Goal: Task Accomplishment & Management: Manage account settings

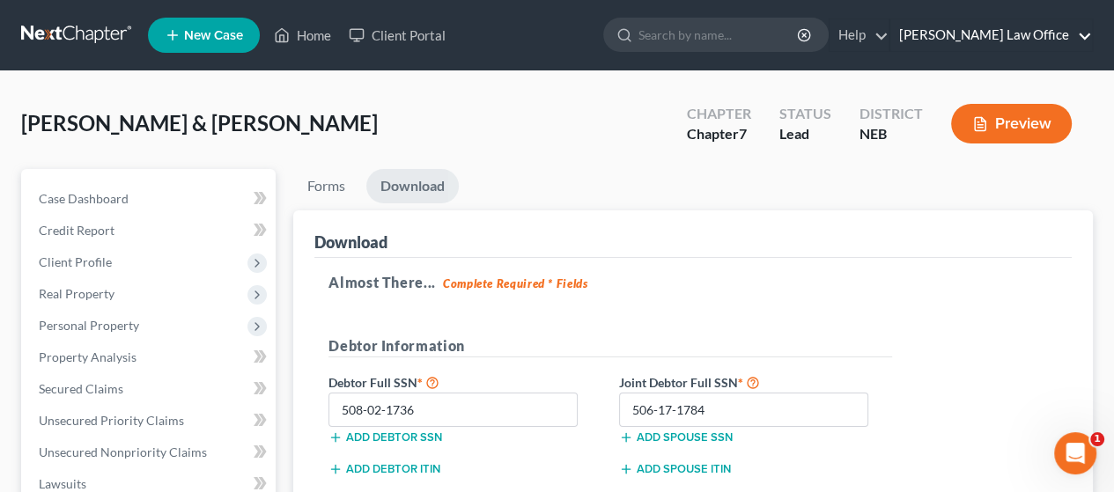
click at [1089, 27] on link "[PERSON_NAME] Law Office" at bounding box center [991, 35] width 202 height 32
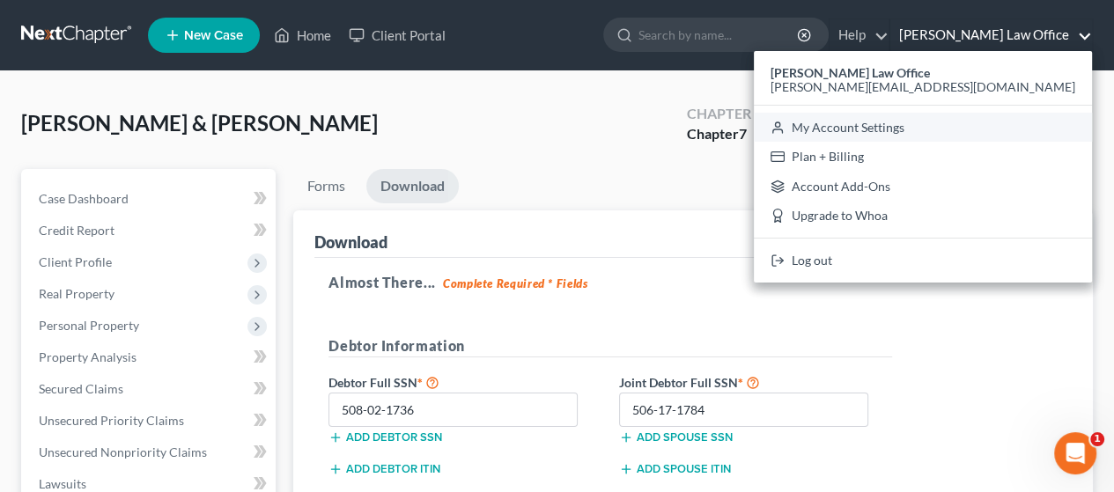
click at [1050, 122] on link "My Account Settings" at bounding box center [923, 128] width 338 height 30
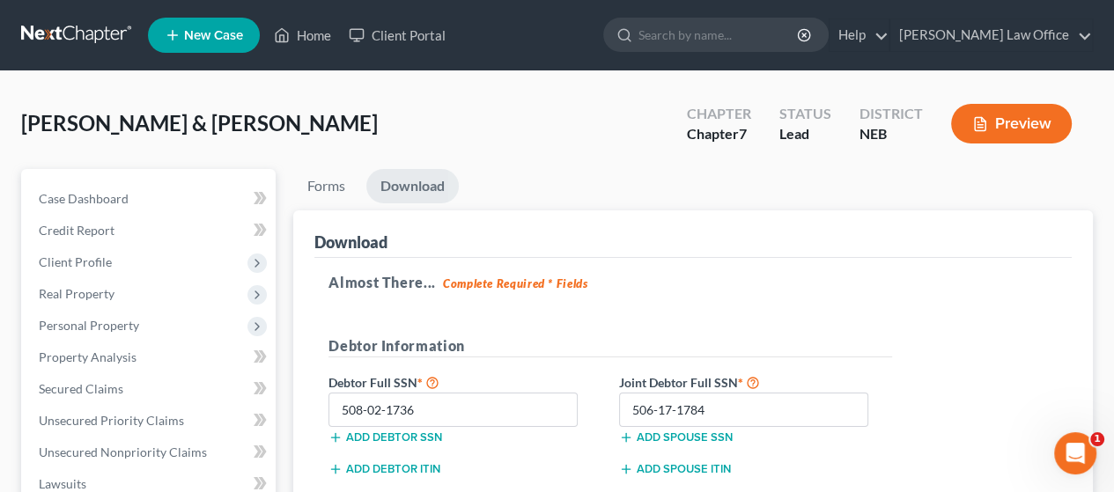
select select "28"
select select "30"
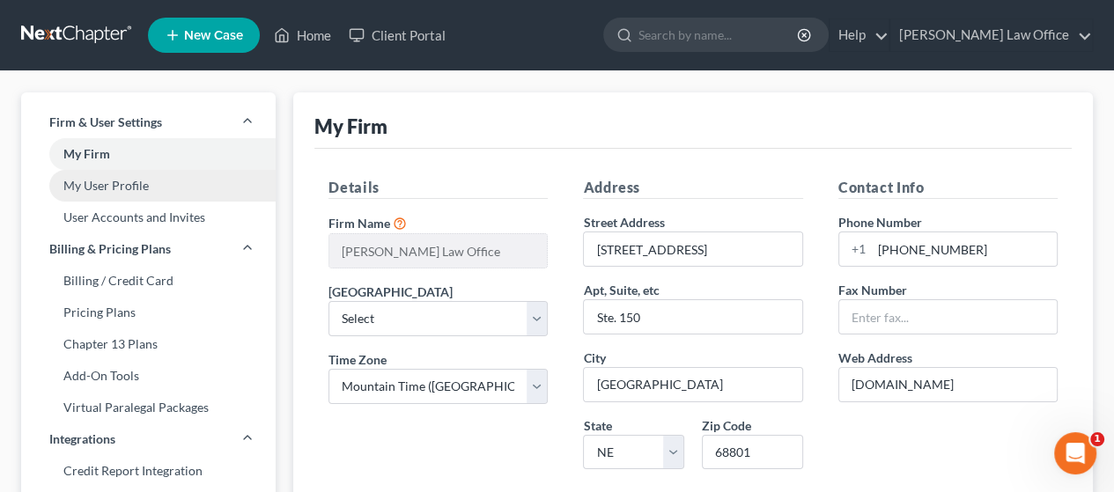
click at [137, 179] on link "My User Profile" at bounding box center [148, 186] width 255 height 32
select select "30"
select select "paralegal"
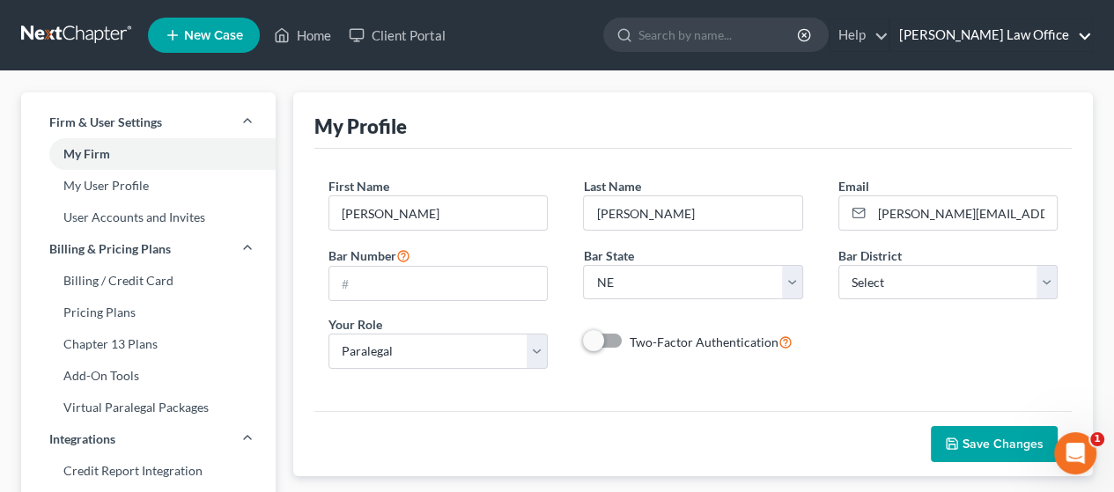
click at [1084, 36] on link "[PERSON_NAME] Law Office" at bounding box center [991, 35] width 202 height 32
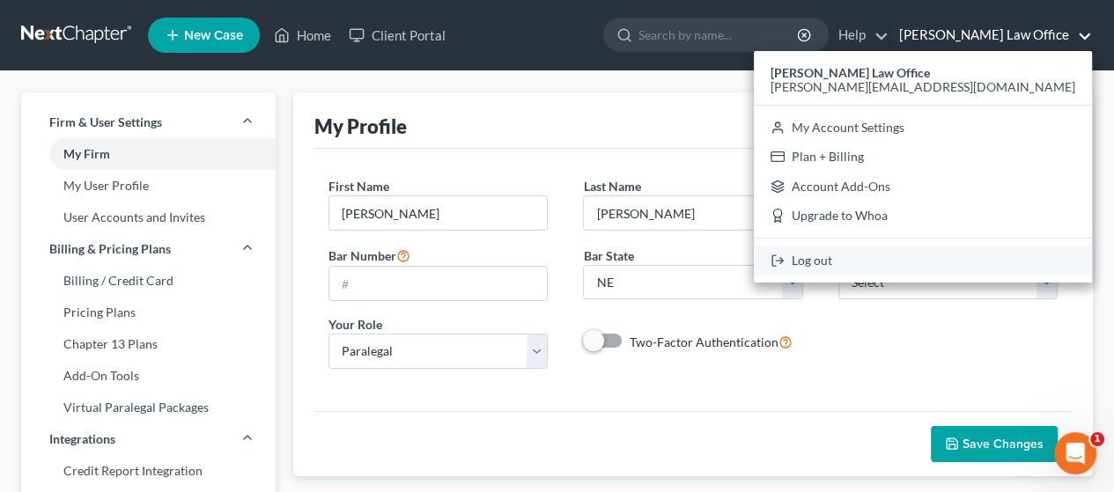
click at [986, 255] on link "Log out" at bounding box center [923, 261] width 338 height 30
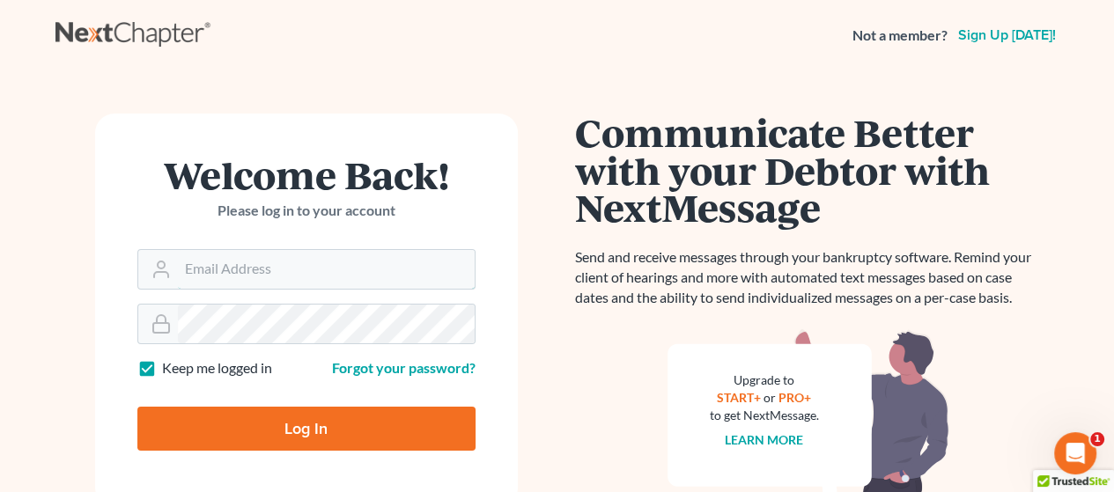
type input "[PERSON_NAME][EMAIL_ADDRESS][DOMAIN_NAME]"
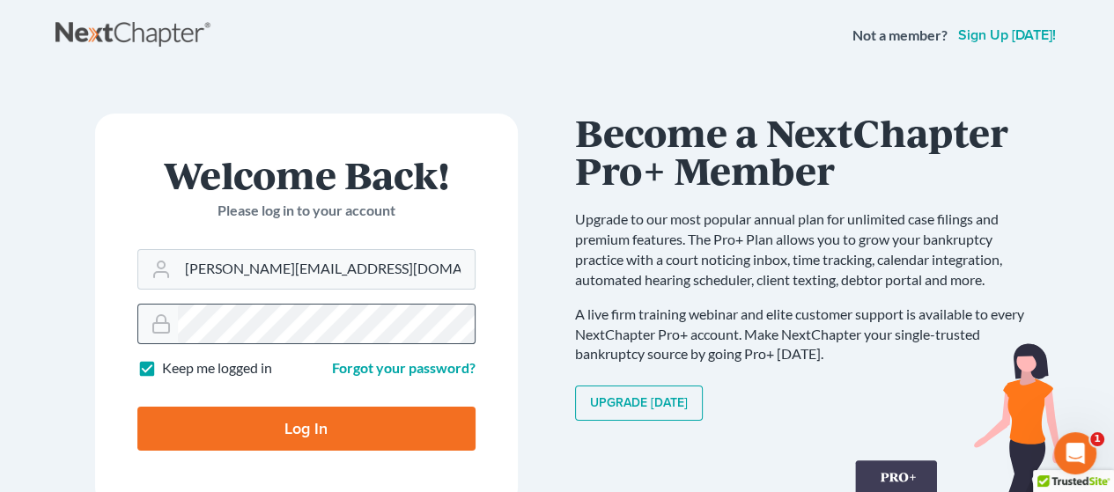
click at [162, 321] on icon at bounding box center [161, 324] width 21 height 21
